Goal: Communication & Community: Participate in discussion

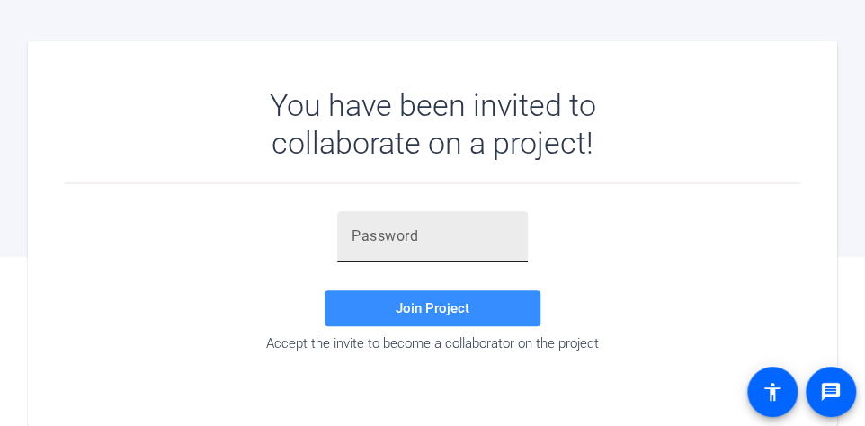
scroll to position [170, 0]
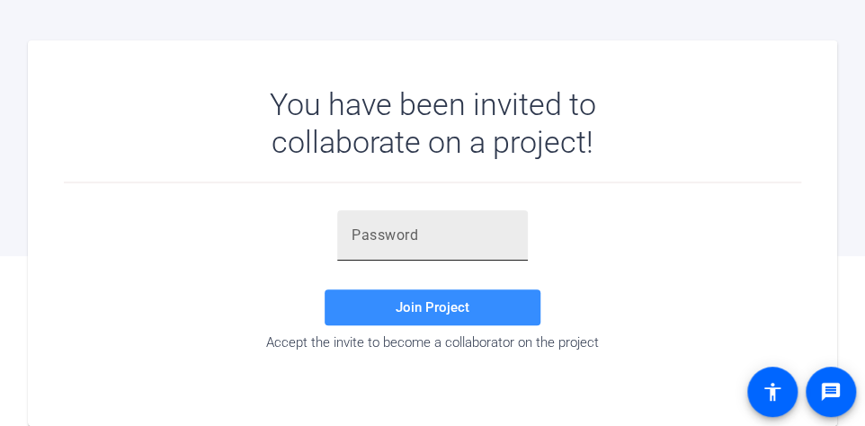
click at [370, 225] on input "text" at bounding box center [433, 236] width 162 height 22
paste input "K[4$Vo"
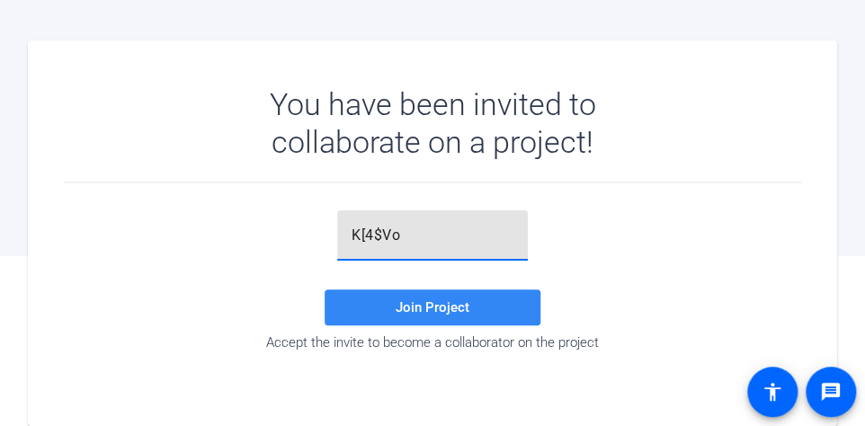
type input "K[4$Vo"
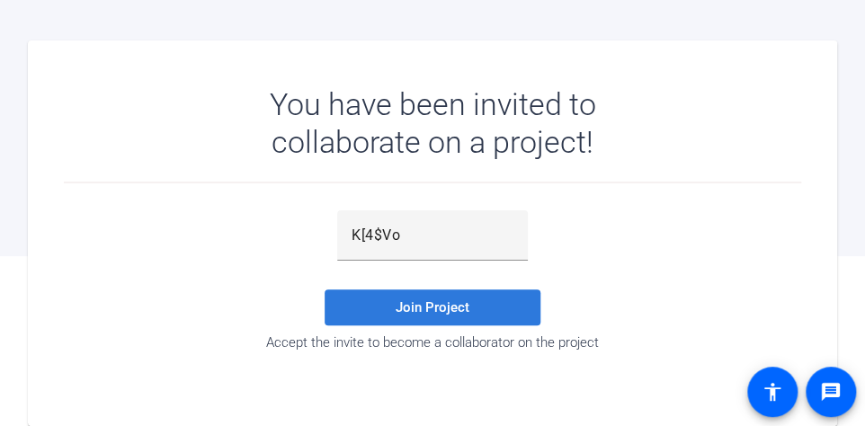
click at [407, 297] on span at bounding box center [433, 307] width 216 height 43
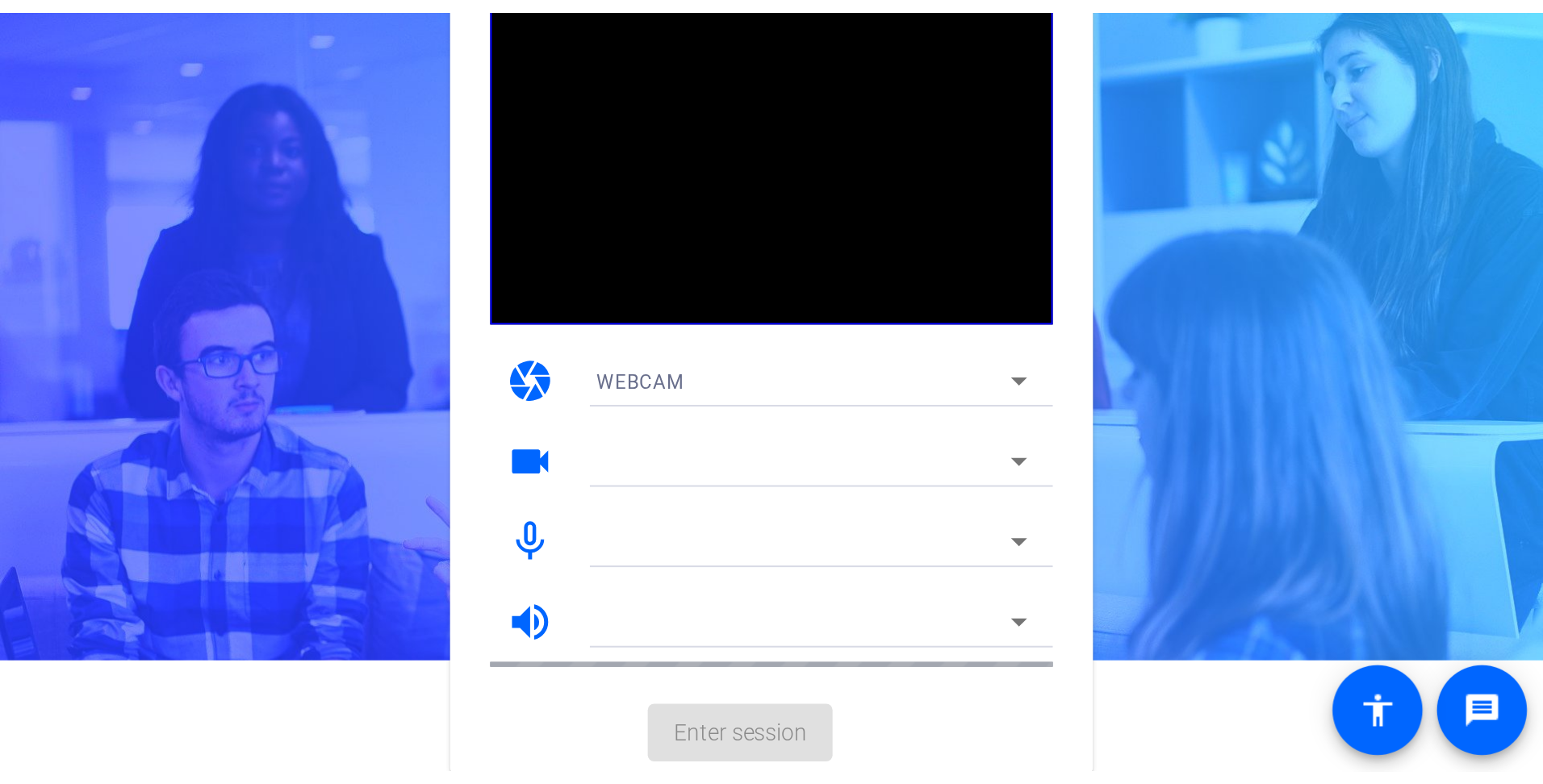
scroll to position [0, 0]
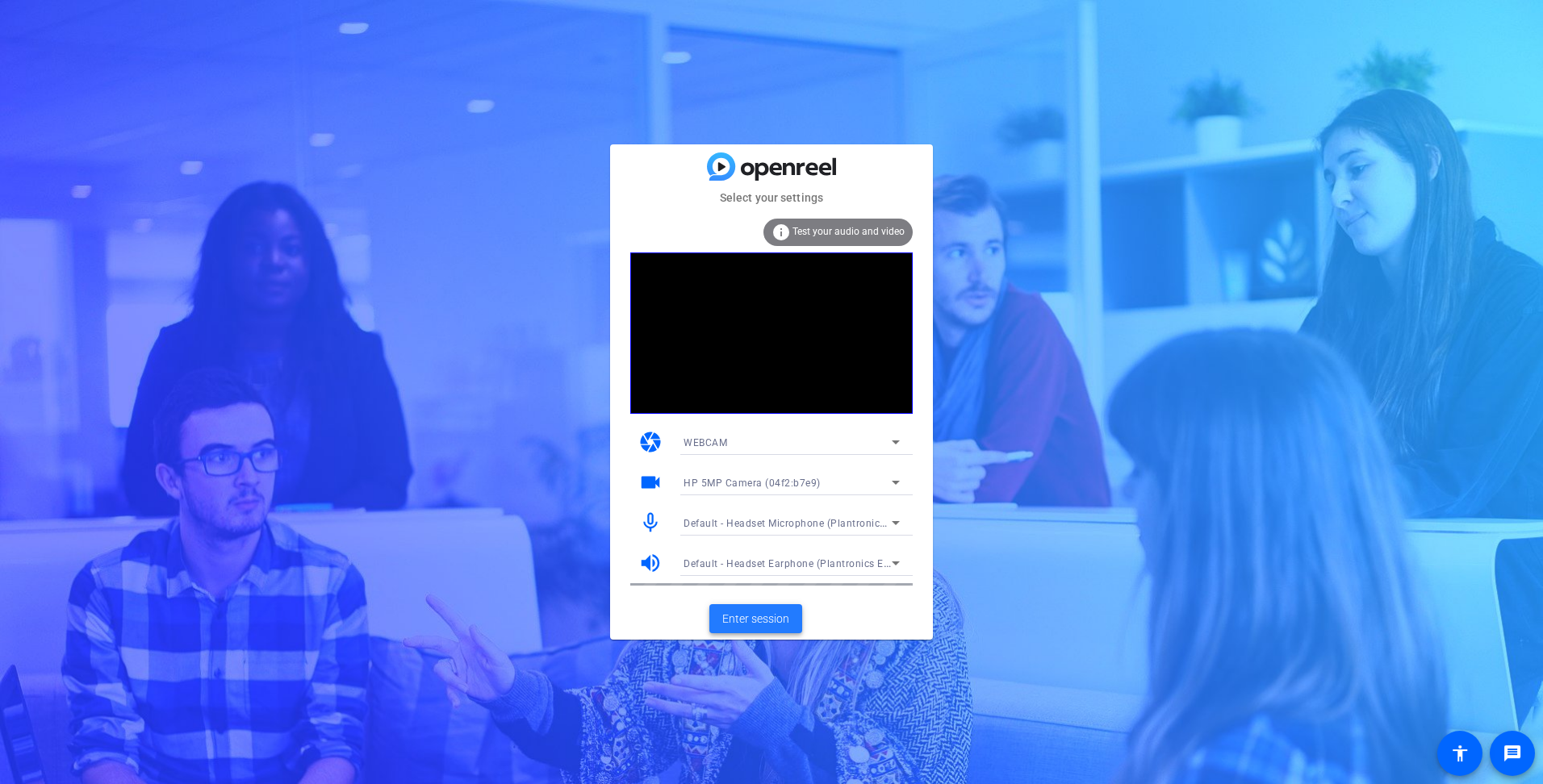
click at [745, 382] on span "Enter session" at bounding box center [755, 619] width 67 height 17
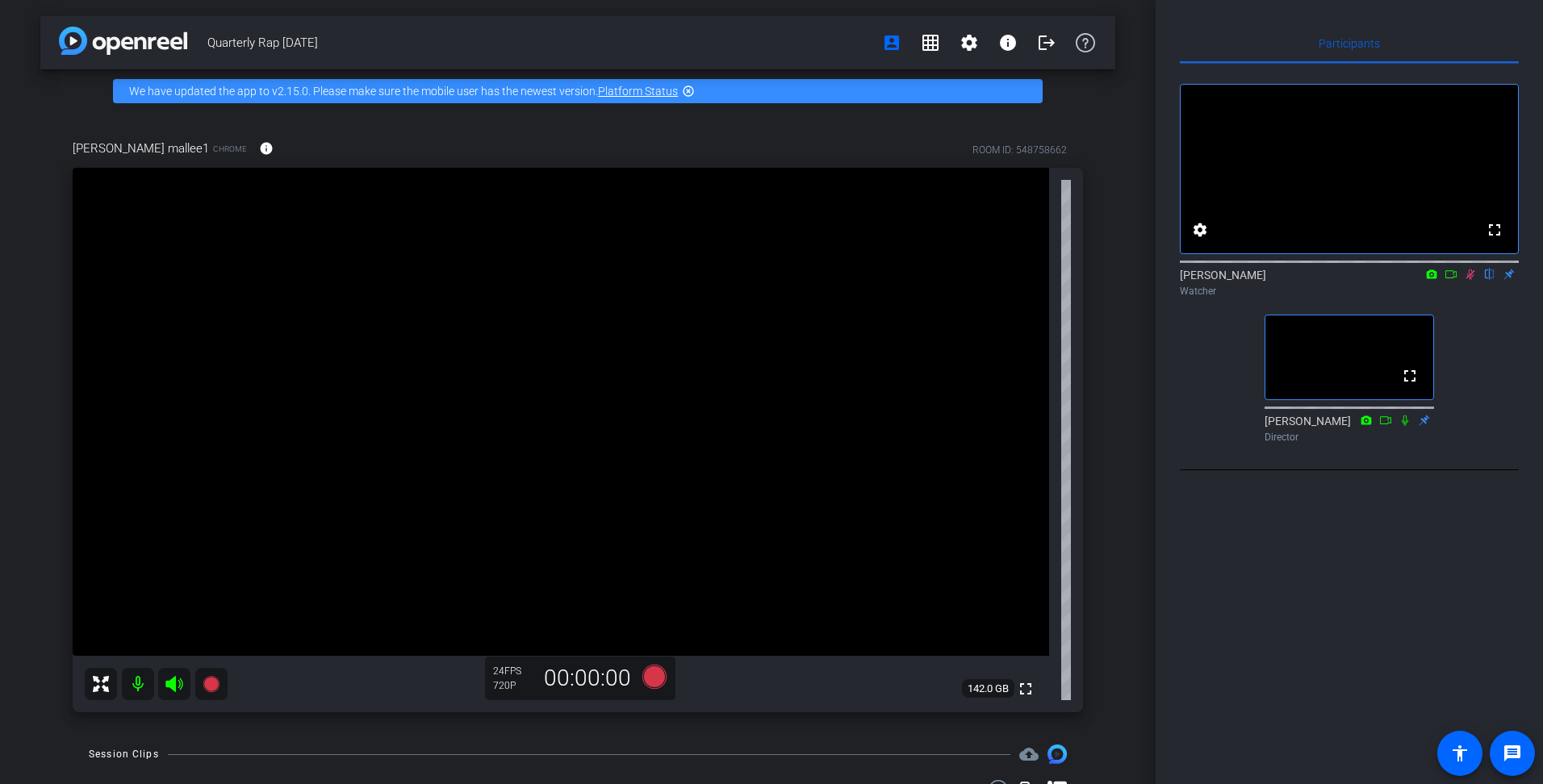
click at [776, 280] on icon at bounding box center [1470, 274] width 13 height 12
click at [776, 280] on icon at bounding box center [1470, 274] width 6 height 11
click at [776, 280] on icon at bounding box center [1471, 274] width 9 height 11
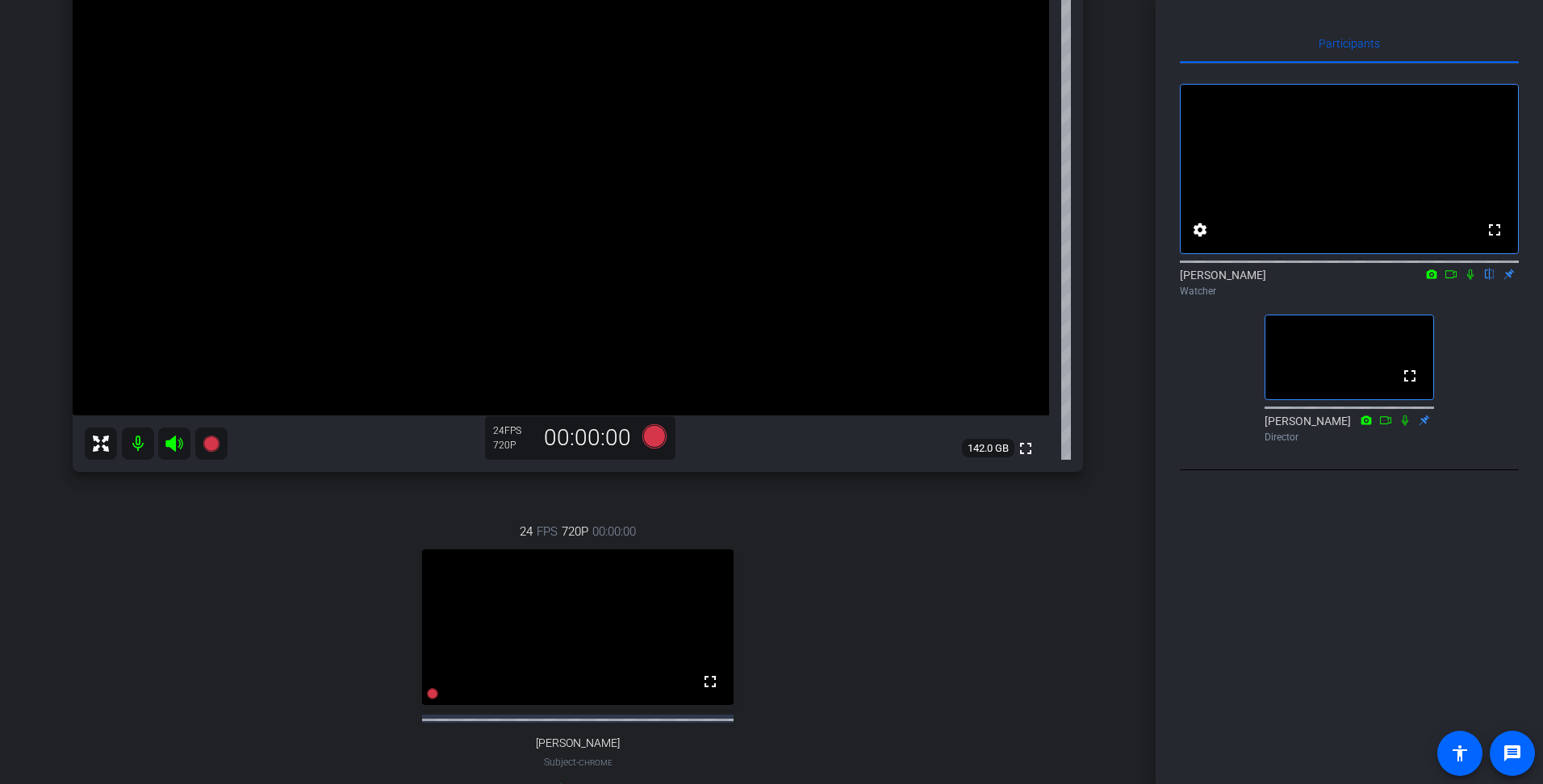
scroll to position [242, 0]
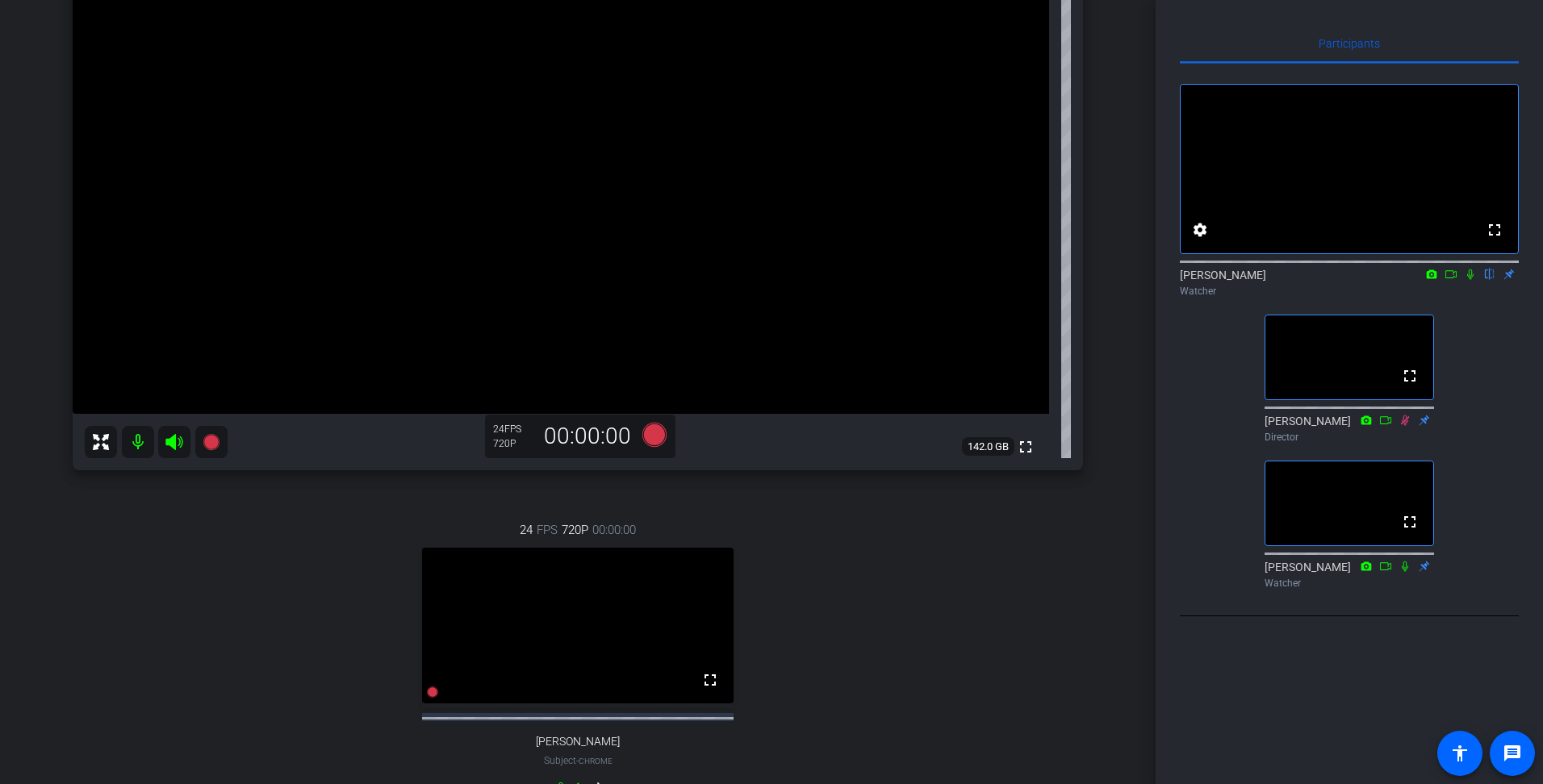
click at [776, 280] on icon at bounding box center [1470, 274] width 13 height 12
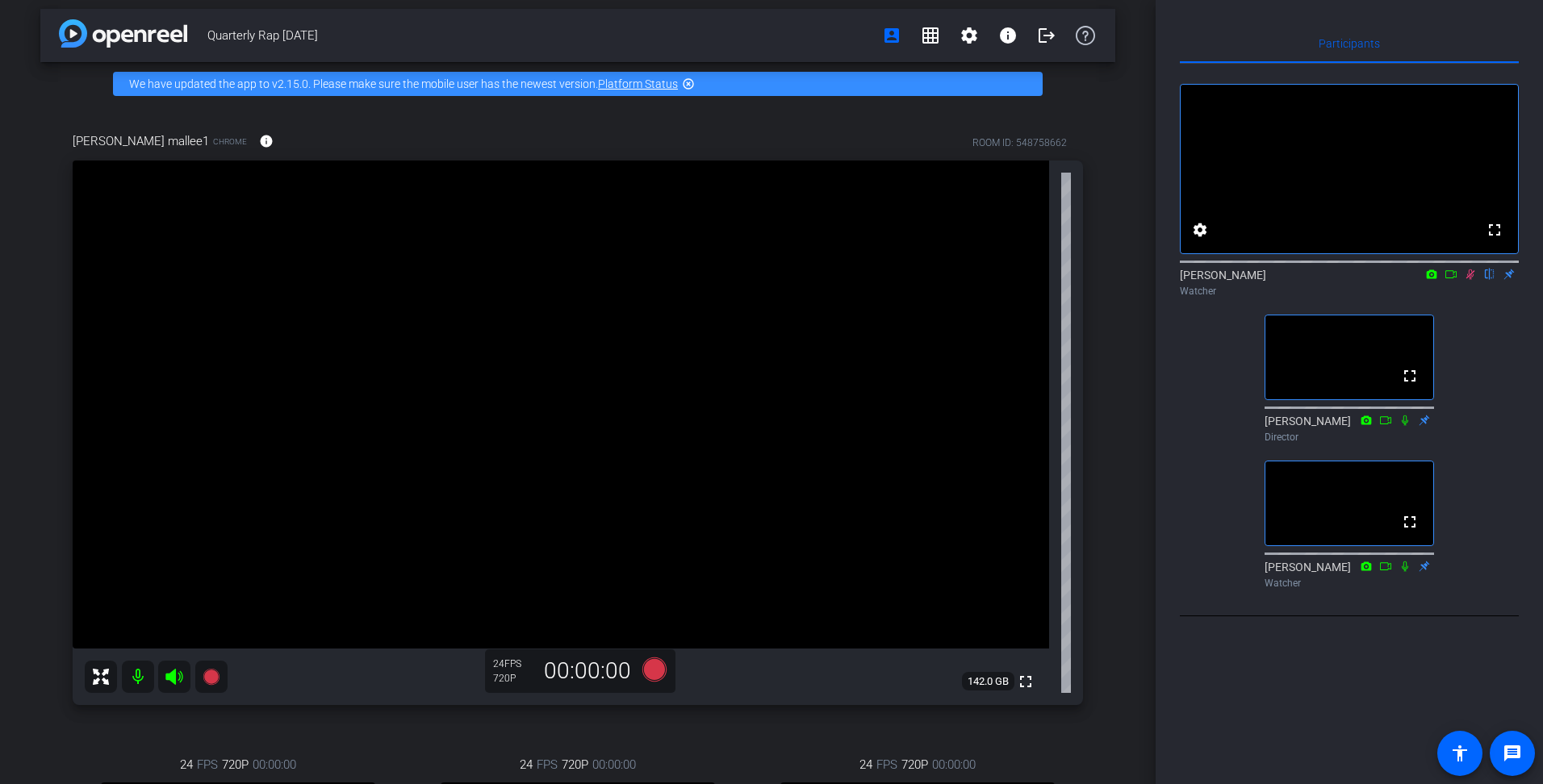
scroll to position [0, 0]
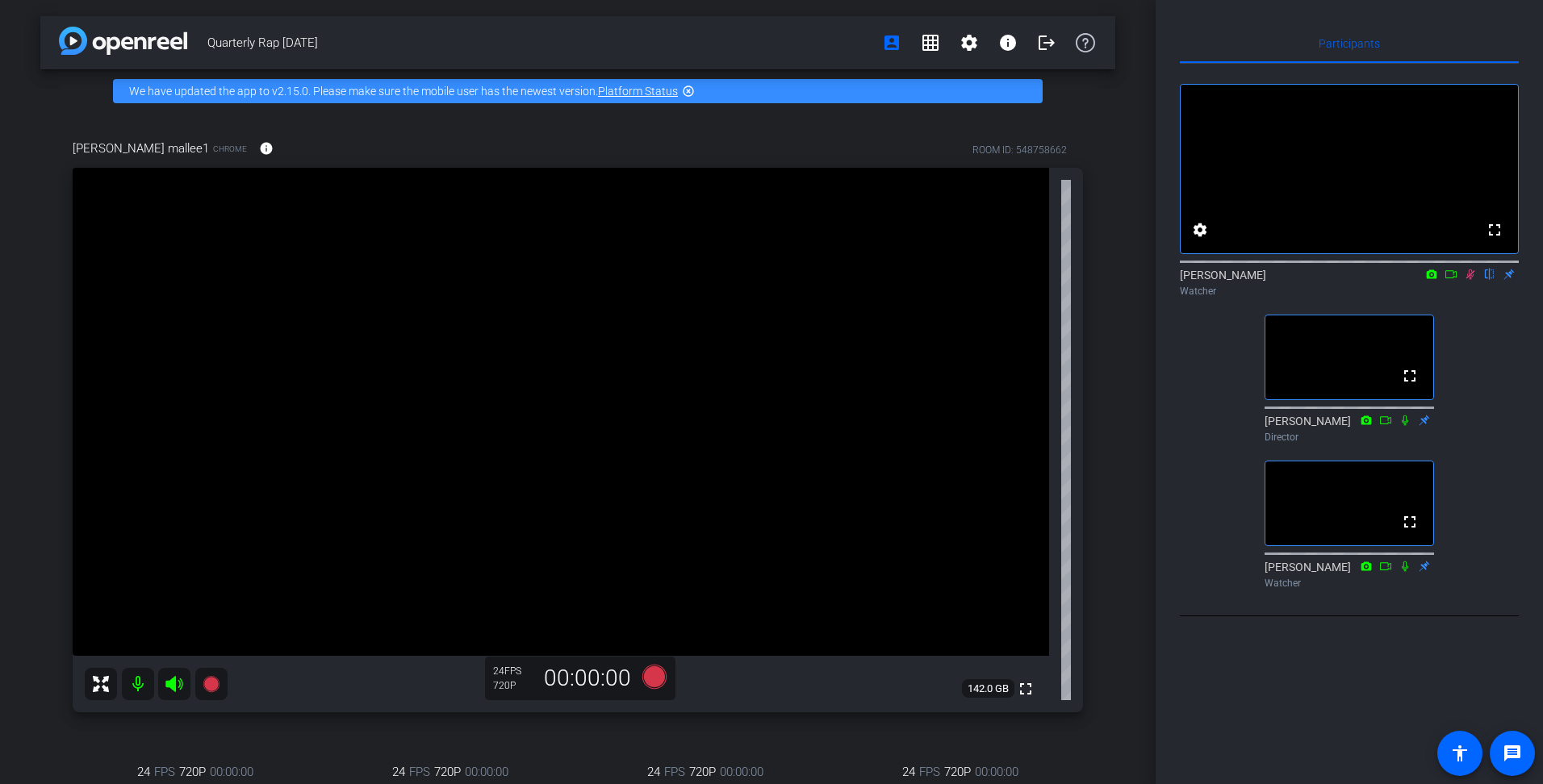
click at [776, 278] on icon at bounding box center [1451, 274] width 12 height 8
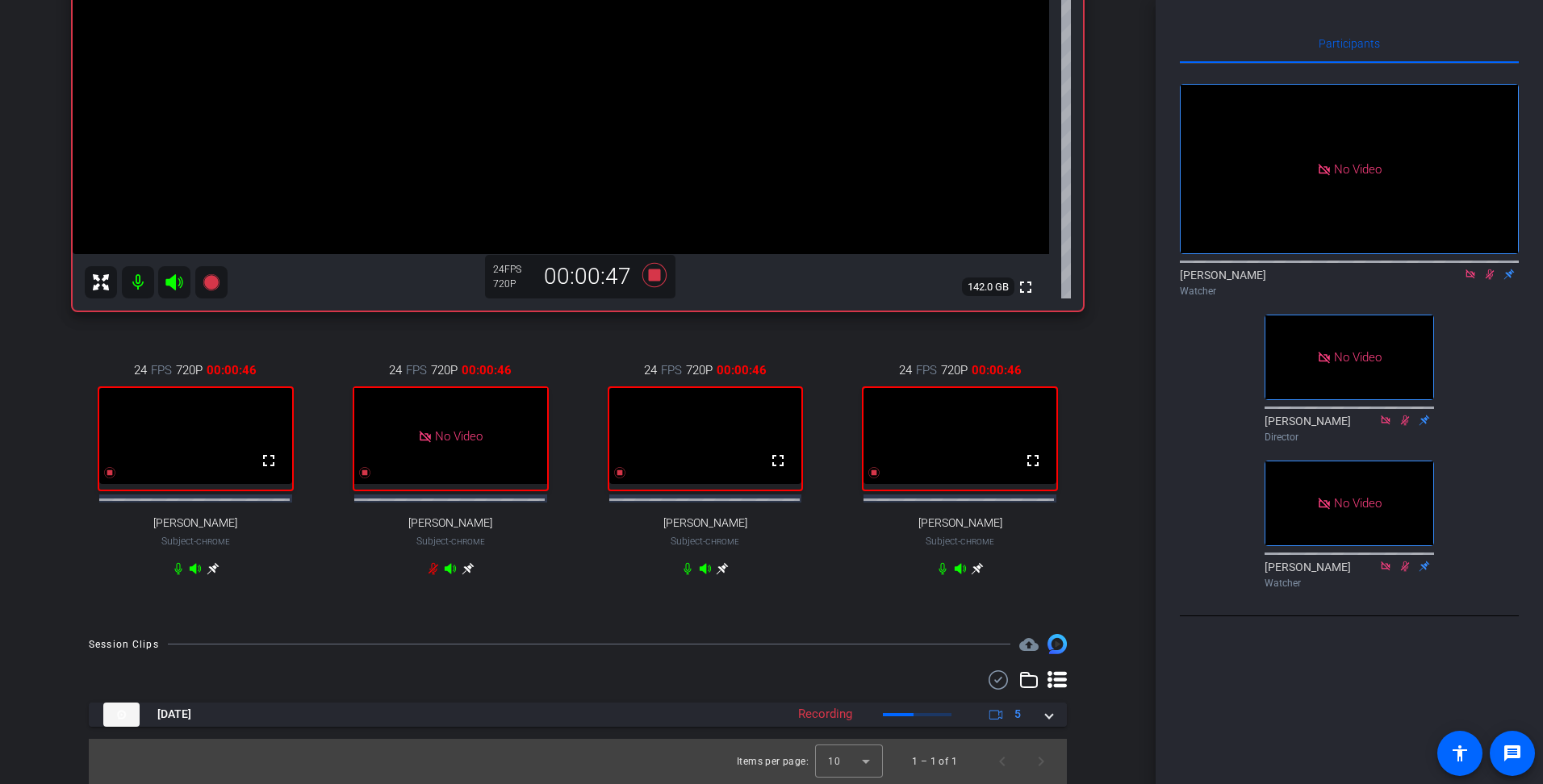
scroll to position [413, 0]
click at [681, 382] on div at bounding box center [704, 569] width 48 height 13
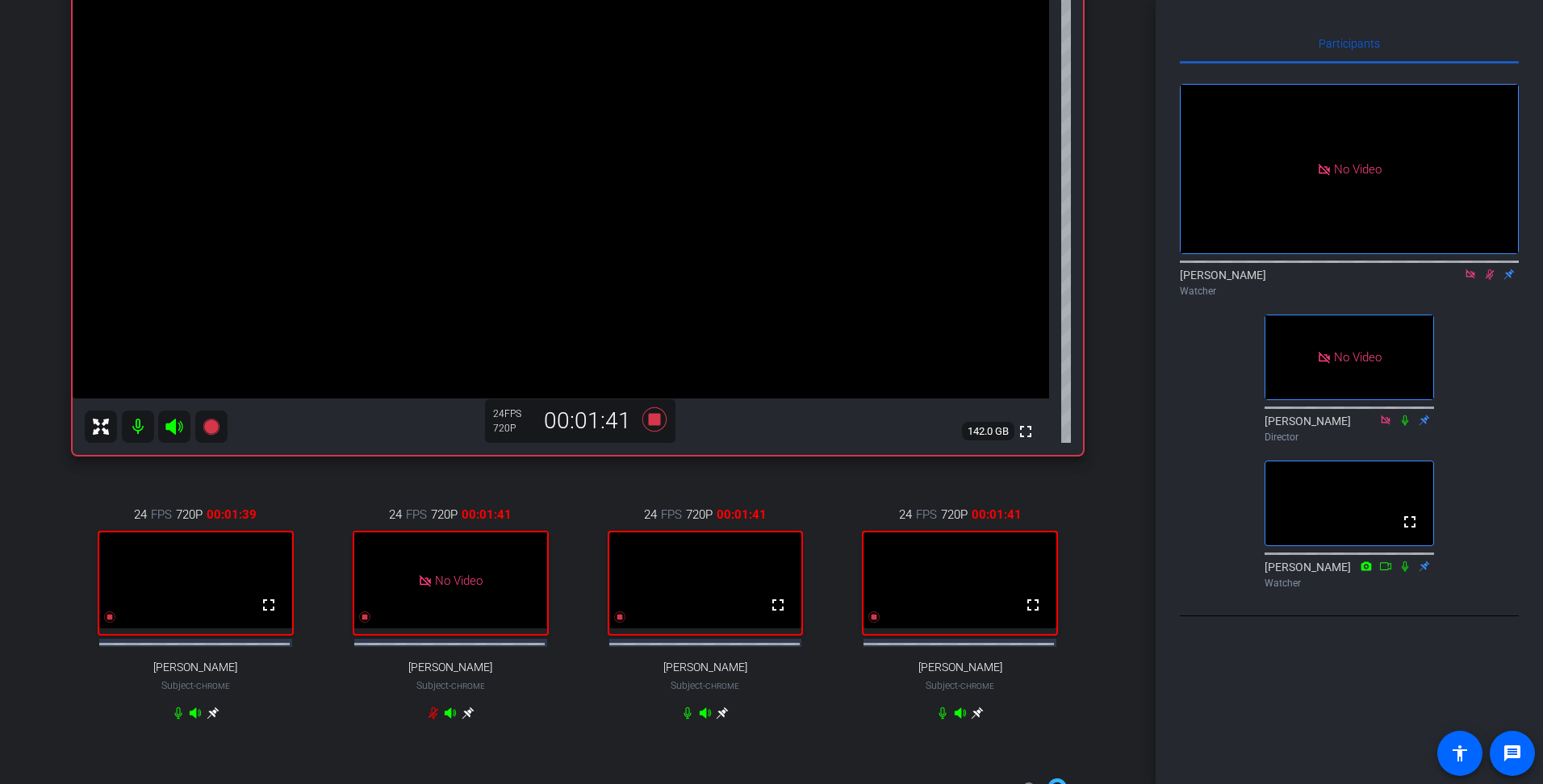
scroll to position [251, 0]
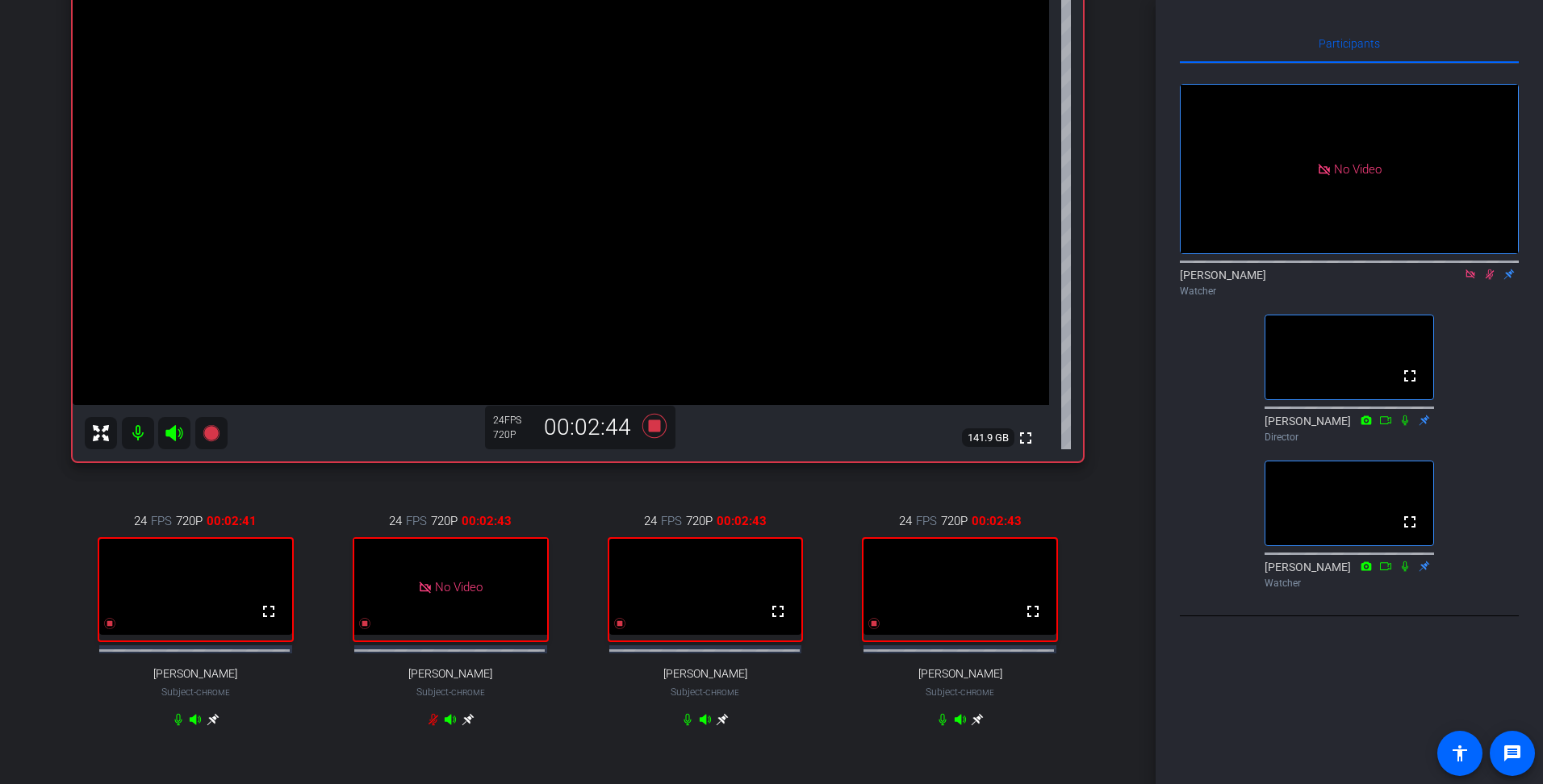
click at [684, 382] on div at bounding box center [704, 719] width 48 height 13
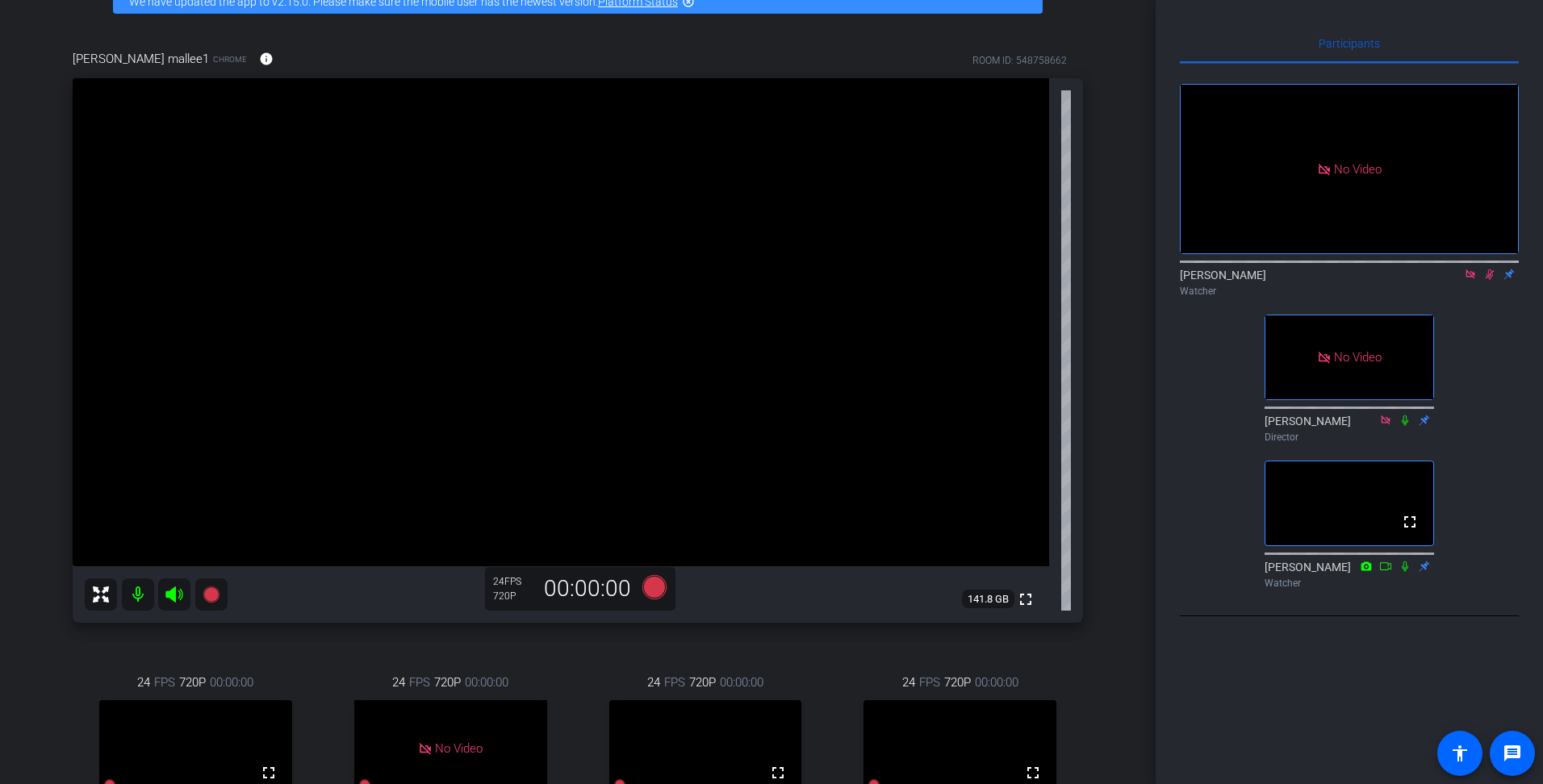
scroll to position [323, 0]
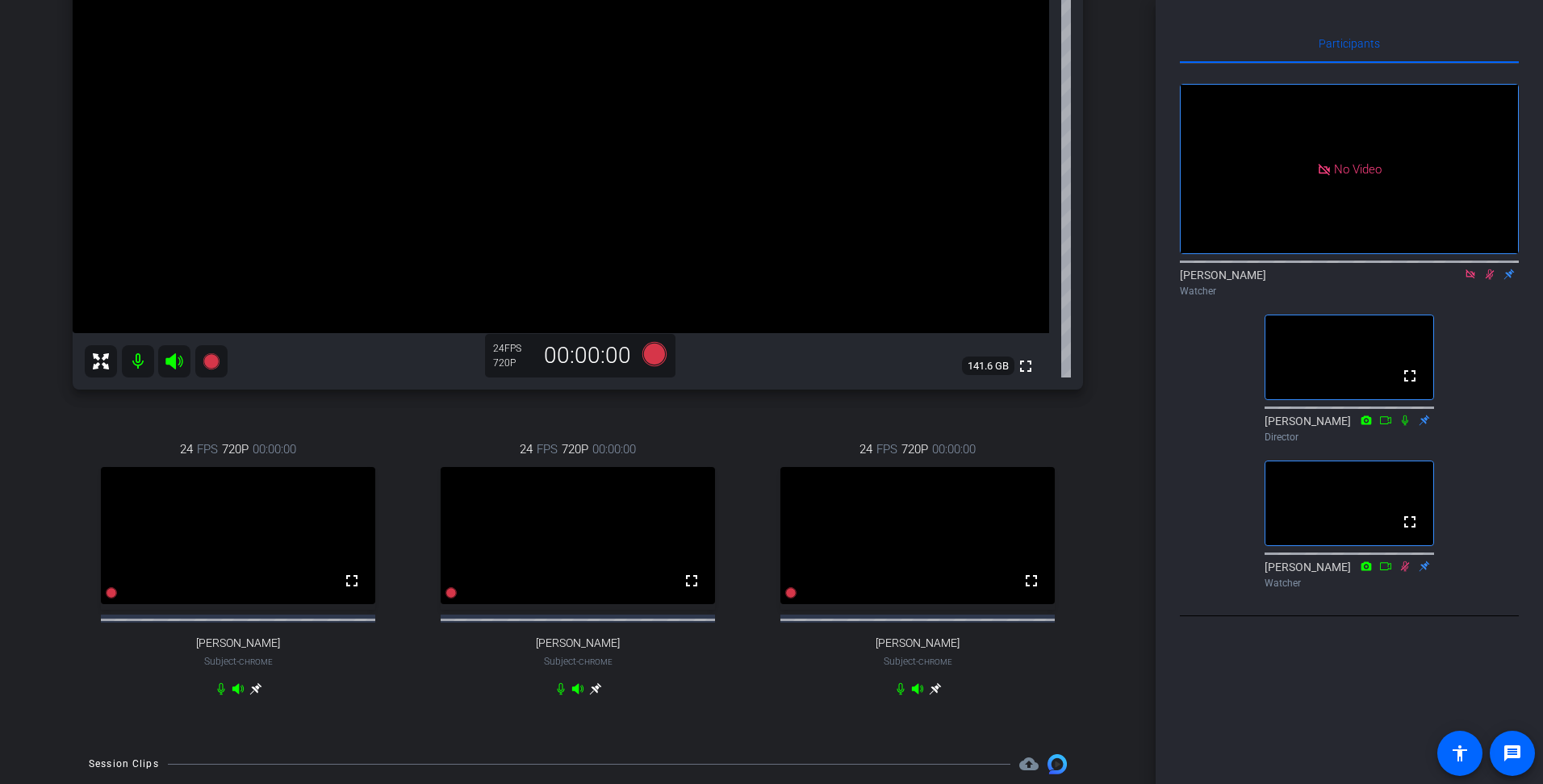
click at [776, 280] on icon at bounding box center [1470, 274] width 13 height 12
